Goal: Information Seeking & Learning: Learn about a topic

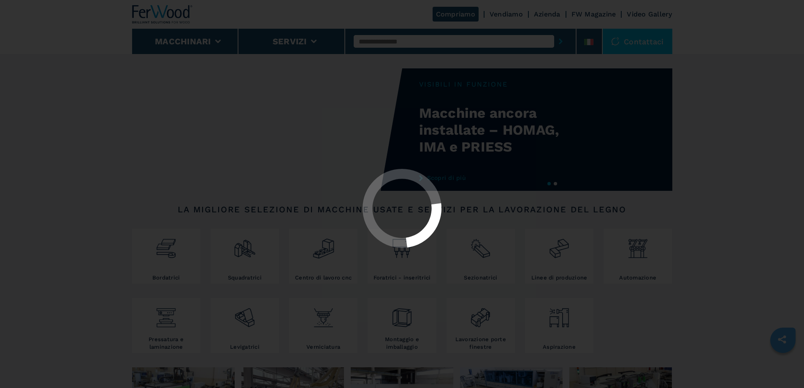
select select "**********"
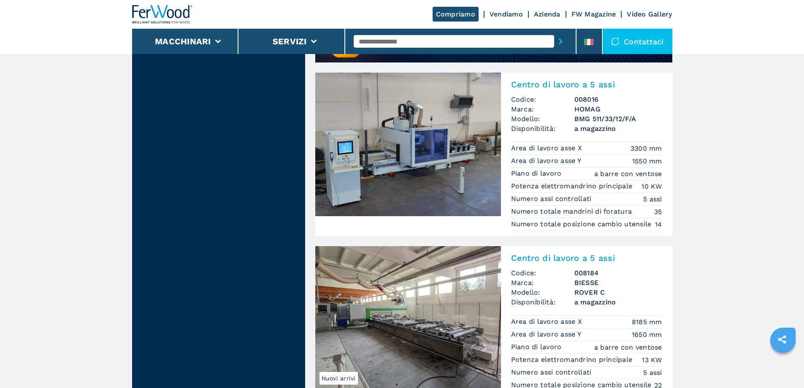
scroll to position [565, 0]
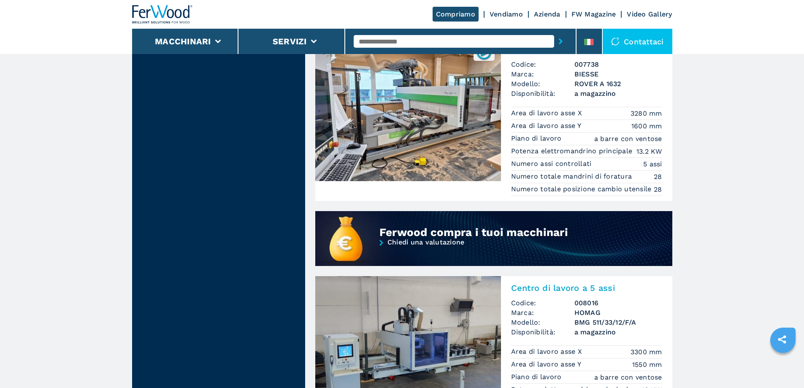
click at [459, 107] on img at bounding box center [408, 109] width 186 height 143
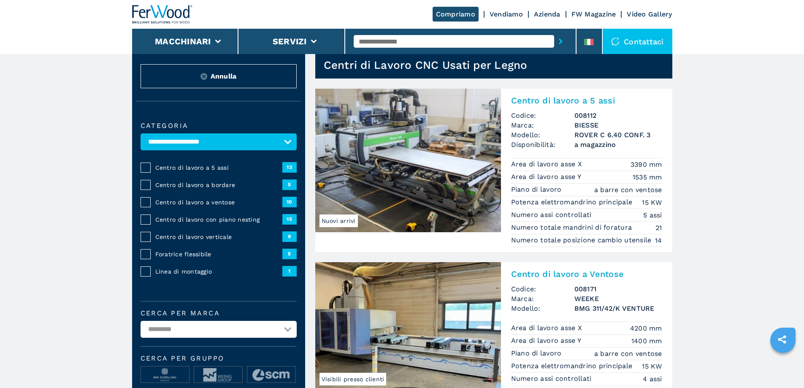
scroll to position [84, 0]
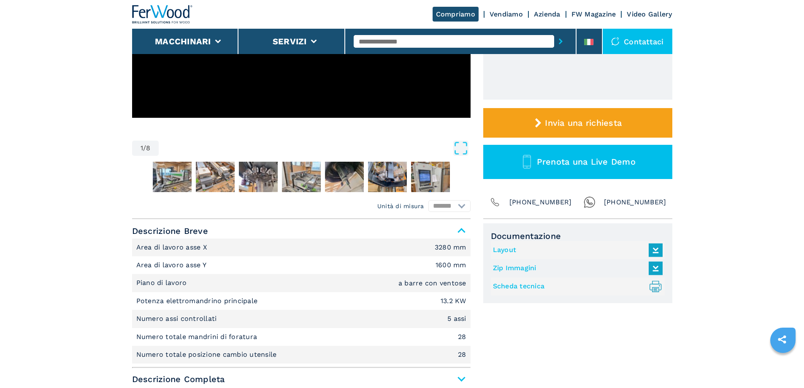
scroll to position [253, 0]
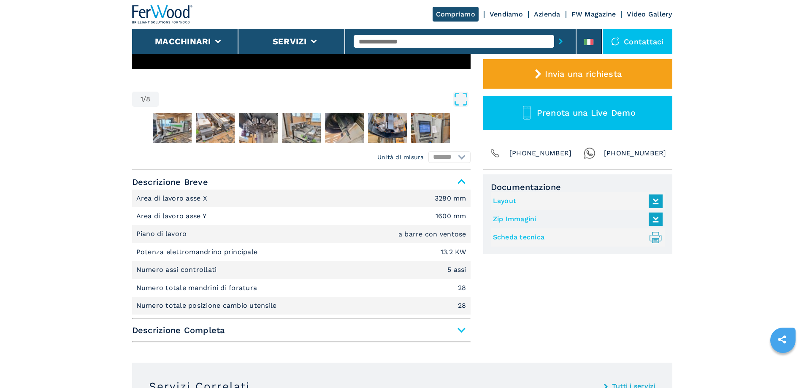
click at [463, 331] on span "Descrizione Completa" at bounding box center [301, 329] width 338 height 15
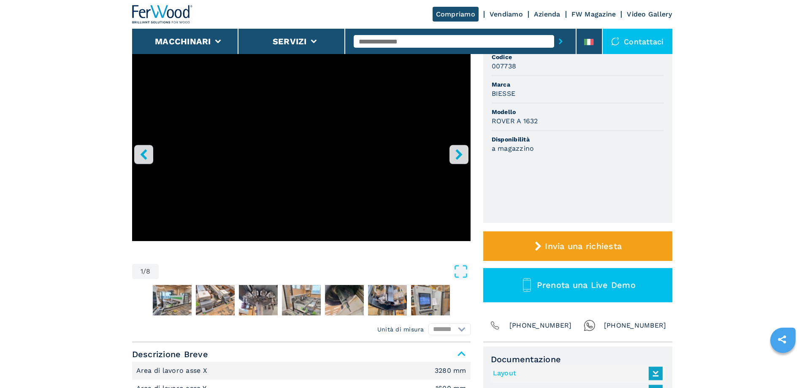
scroll to position [84, 0]
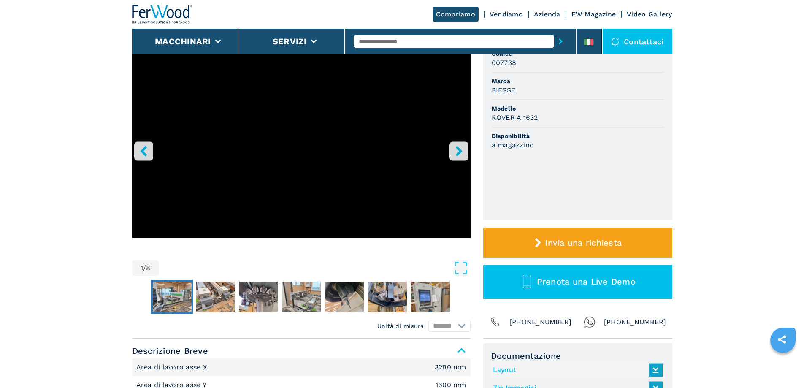
click at [164, 300] on img "Go to Slide 2" at bounding box center [172, 296] width 39 height 30
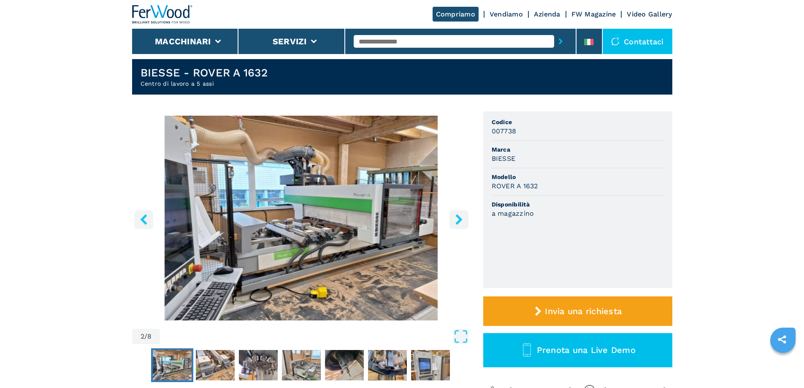
scroll to position [42, 0]
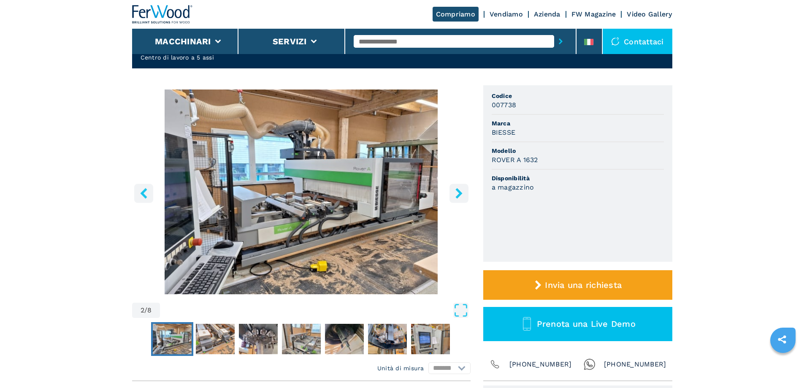
click at [459, 193] on icon "right-button" at bounding box center [458, 193] width 7 height 11
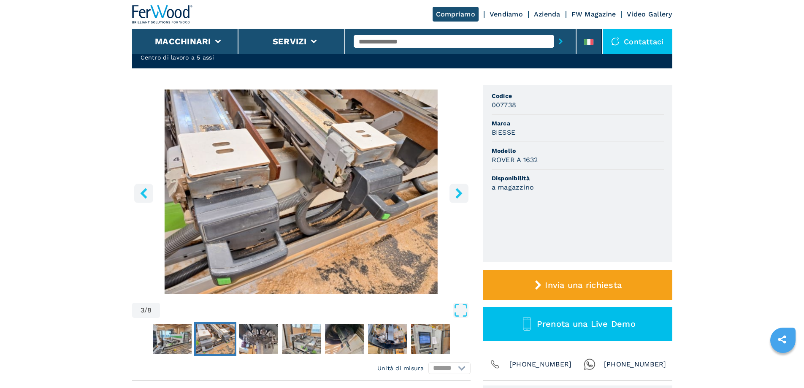
click at [459, 193] on icon "right-button" at bounding box center [458, 193] width 7 height 11
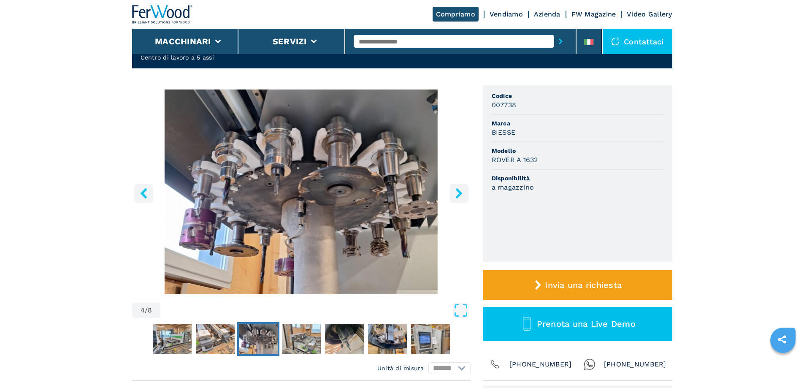
click at [459, 193] on icon "right-button" at bounding box center [458, 193] width 7 height 11
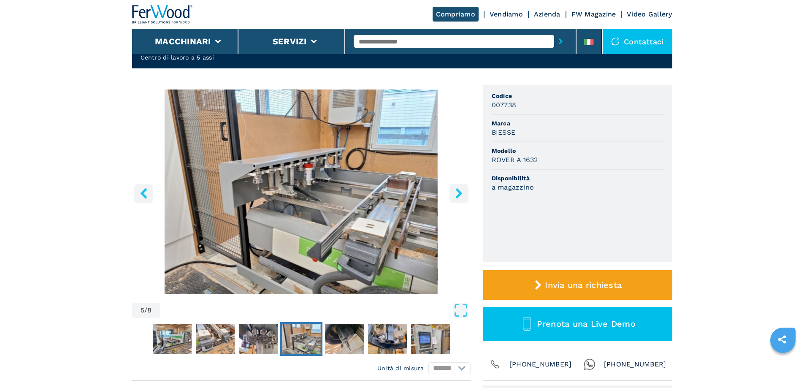
click at [458, 193] on icon "right-button" at bounding box center [458, 193] width 7 height 11
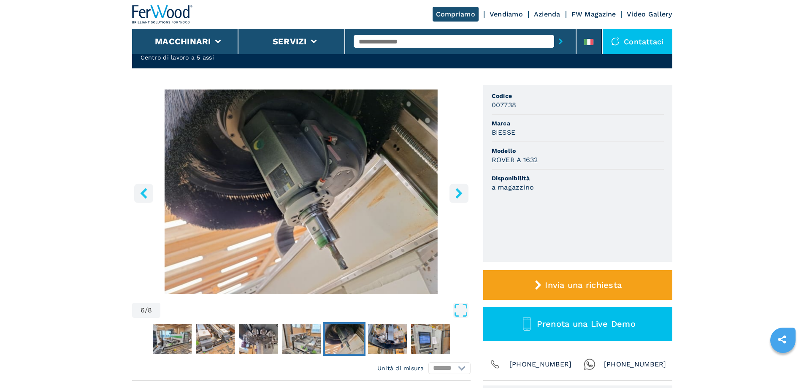
click at [458, 193] on icon "right-button" at bounding box center [458, 193] width 7 height 11
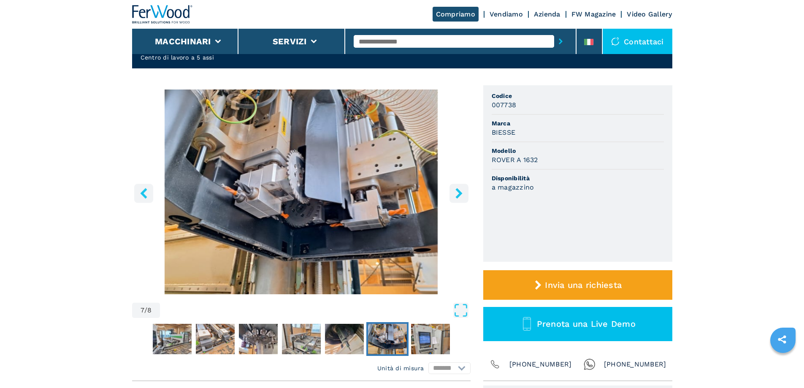
click at [458, 193] on icon "right-button" at bounding box center [458, 193] width 7 height 11
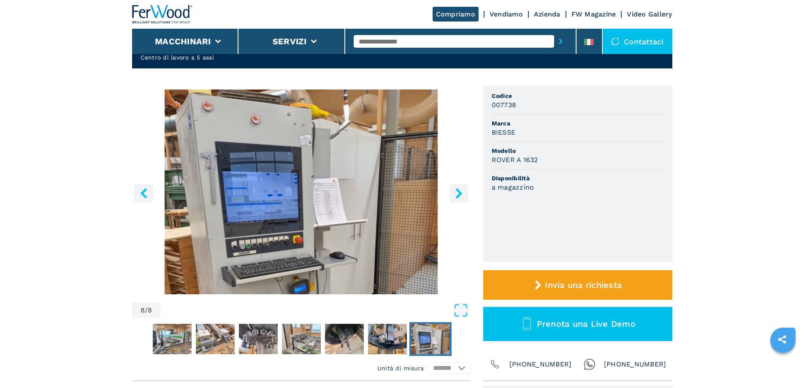
click at [458, 193] on icon "right-button" at bounding box center [458, 193] width 7 height 11
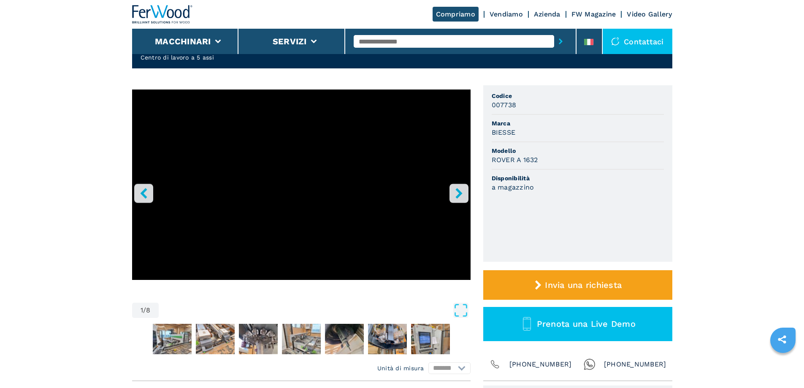
click at [458, 193] on icon "right-button" at bounding box center [458, 193] width 7 height 11
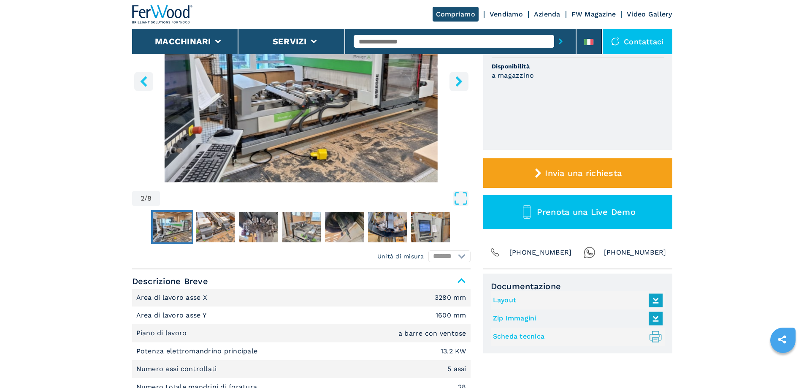
scroll to position [169, 0]
